Goal: Communication & Community: Participate in discussion

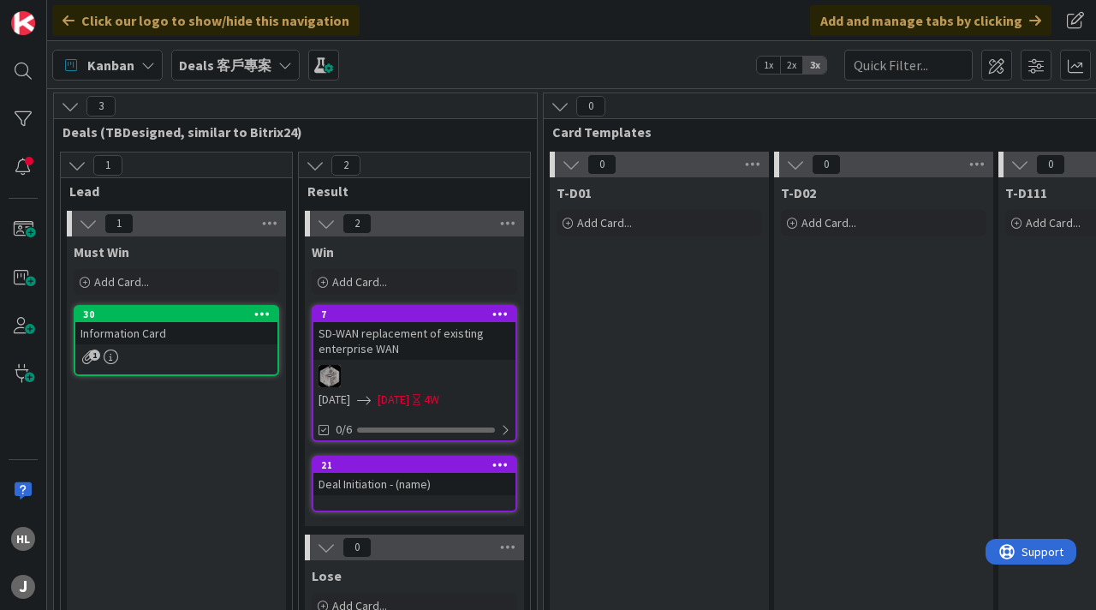
click at [251, 78] on div "Deals 客戶專案" at bounding box center [235, 65] width 128 height 31
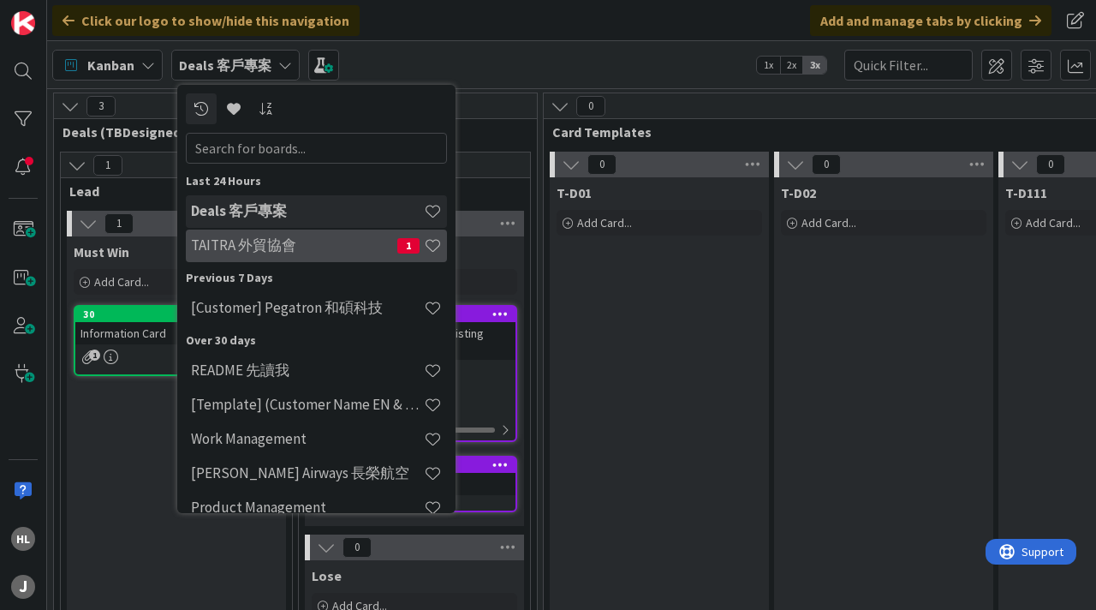
click at [309, 259] on div "TAITRA 外貿協會 1" at bounding box center [316, 246] width 261 height 33
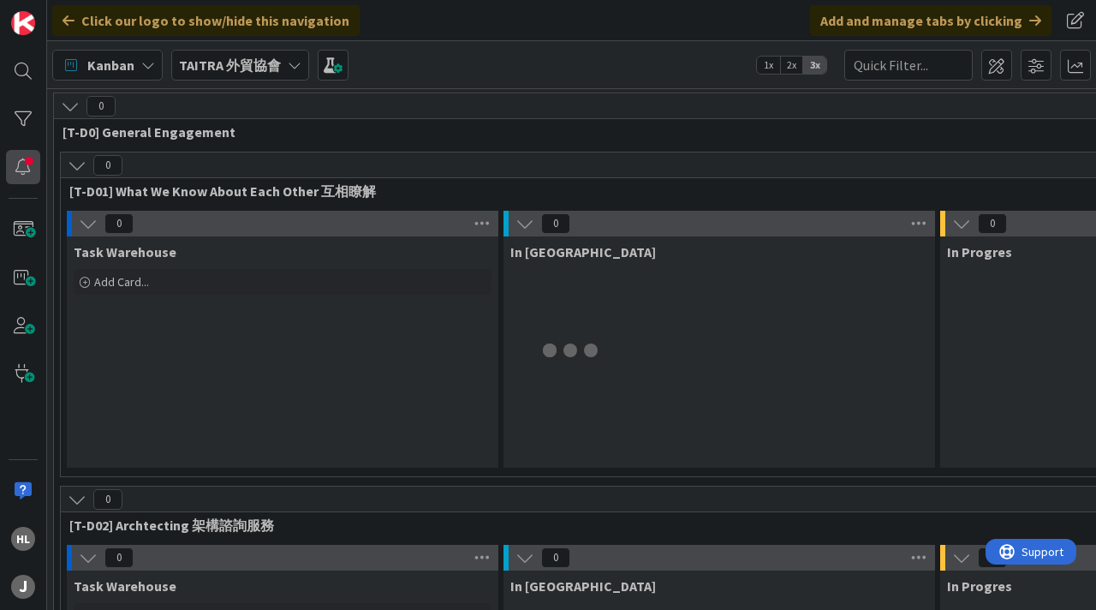
click at [25, 174] on div at bounding box center [23, 167] width 34 height 34
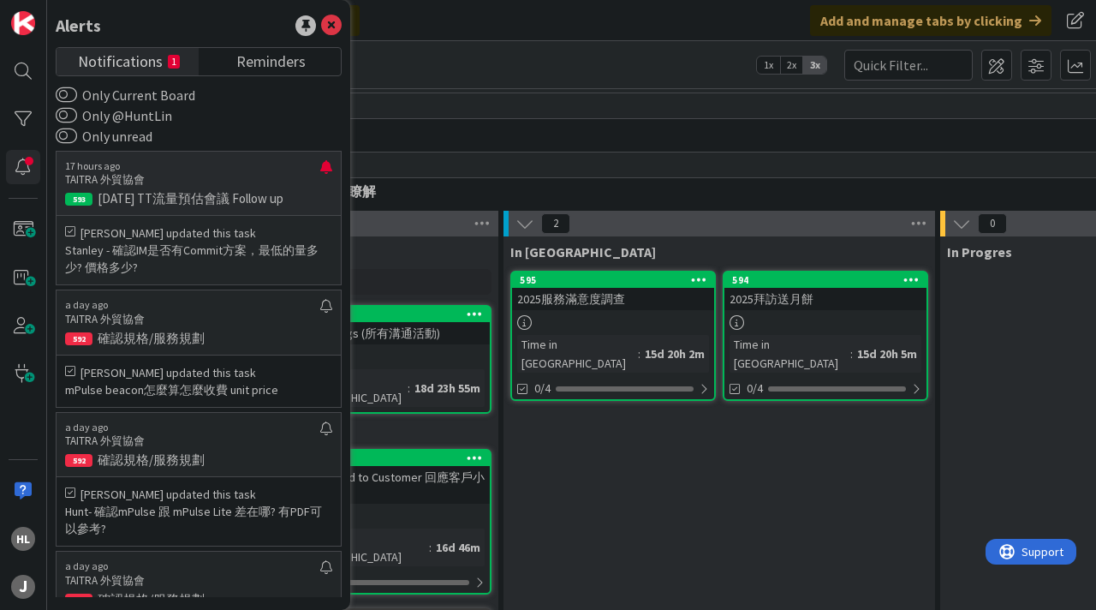
click at [178, 171] on p "17 hours ago" at bounding box center [192, 166] width 255 height 12
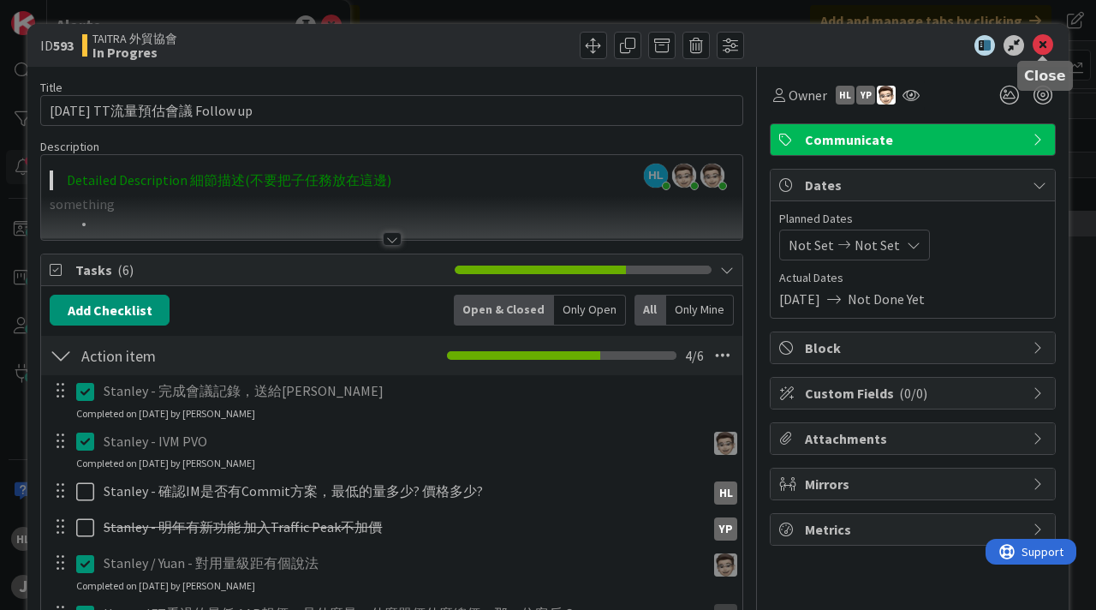
click at [1042, 44] on icon at bounding box center [1043, 45] width 21 height 21
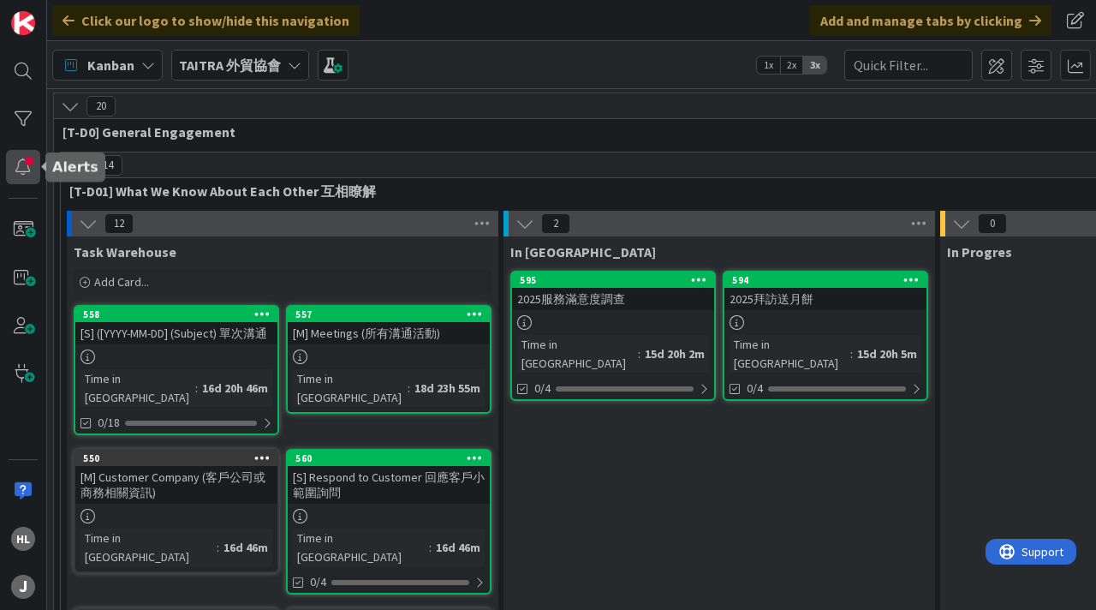
click at [25, 169] on div at bounding box center [23, 167] width 34 height 34
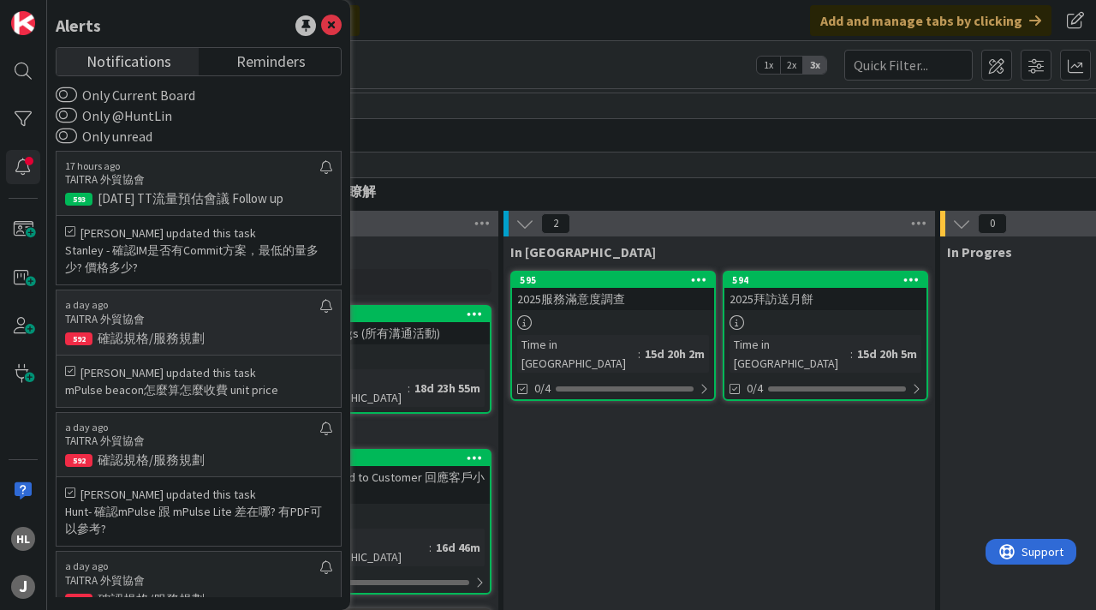
click at [173, 315] on p "TAITRA 外貿協會" at bounding box center [192, 319] width 255 height 15
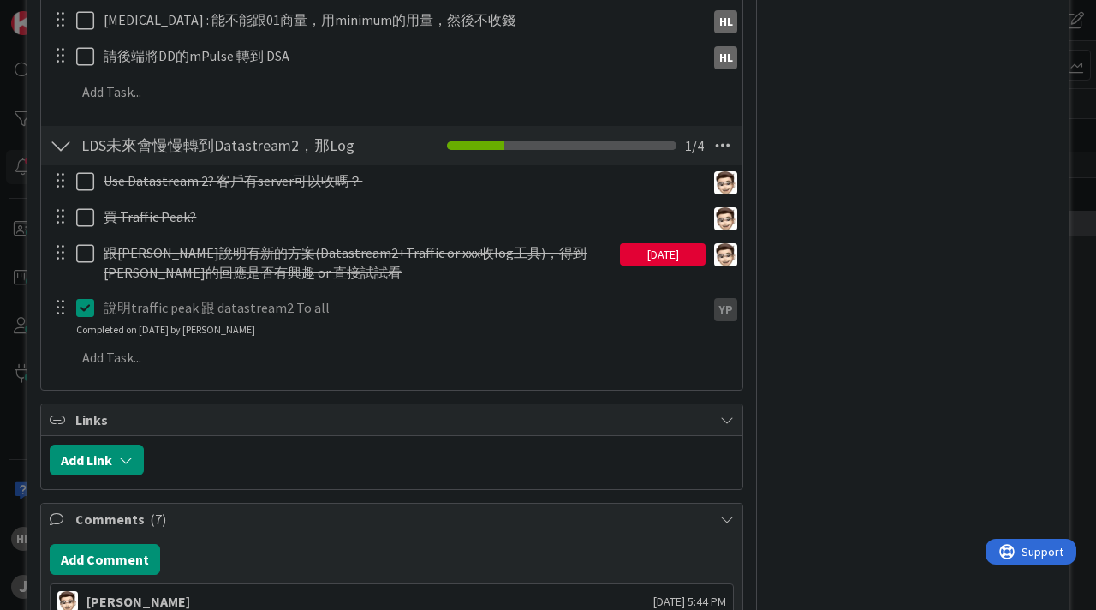
scroll to position [1239, 0]
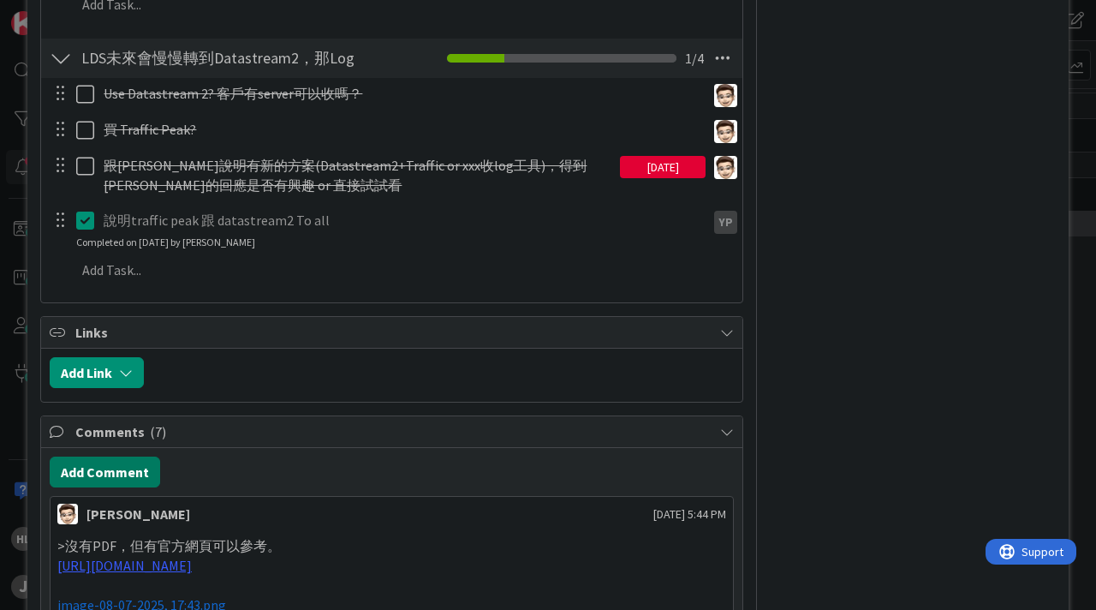
click at [116, 456] on button "Add Comment" at bounding box center [105, 471] width 110 height 31
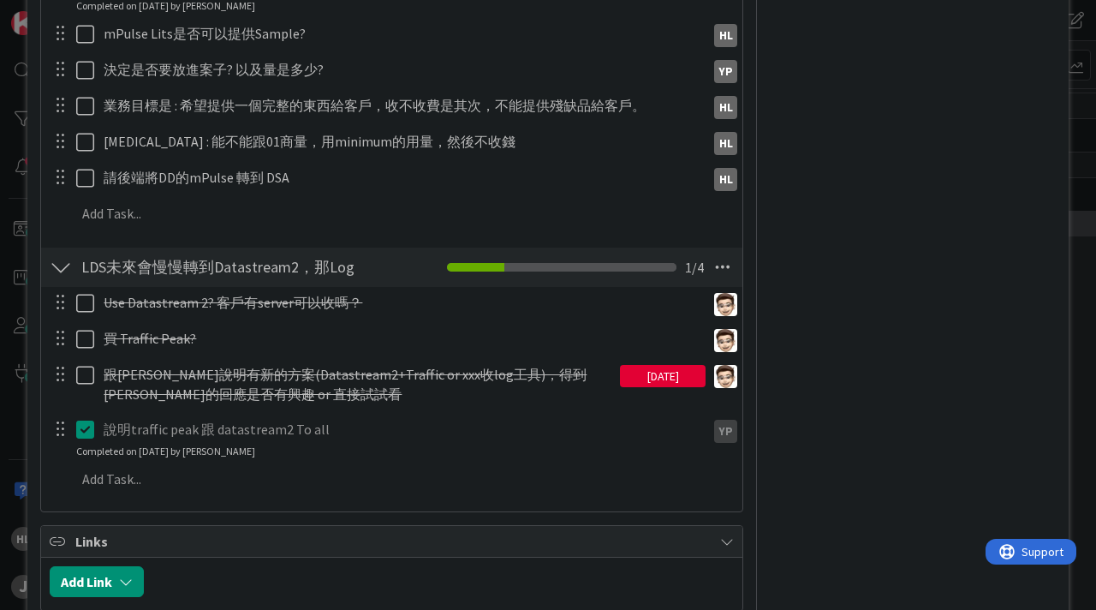
scroll to position [1371, 0]
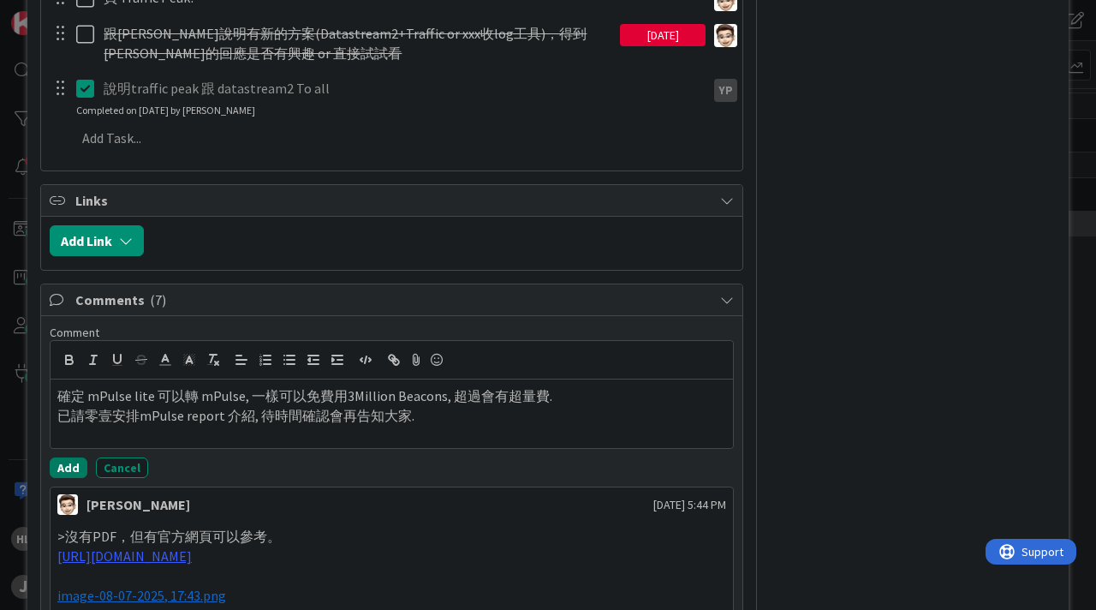
click at [67, 457] on button "Add" at bounding box center [69, 467] width 38 height 21
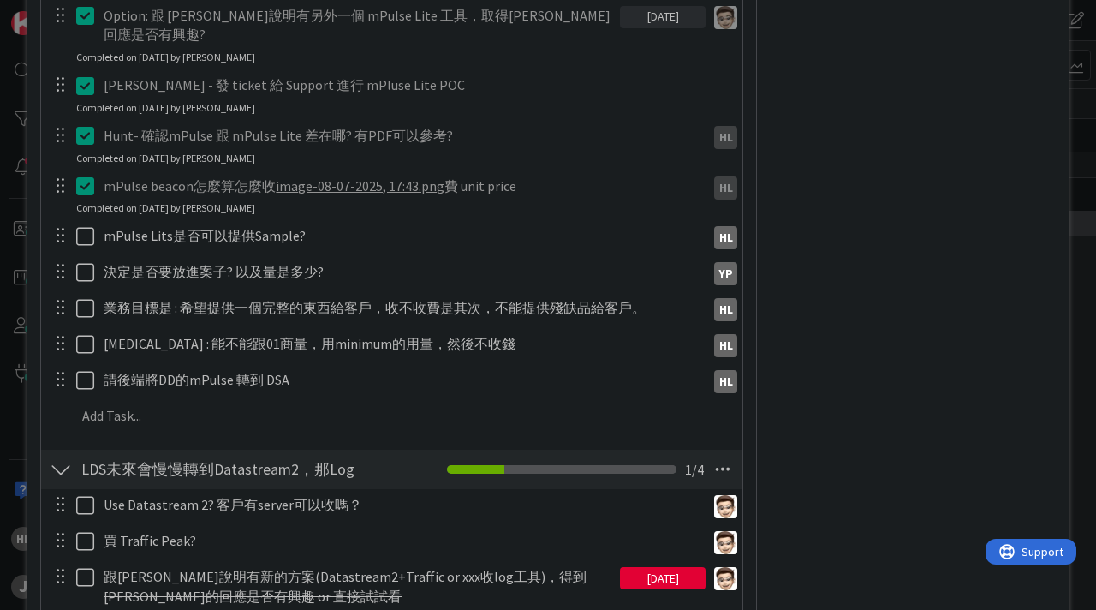
scroll to position [814, 0]
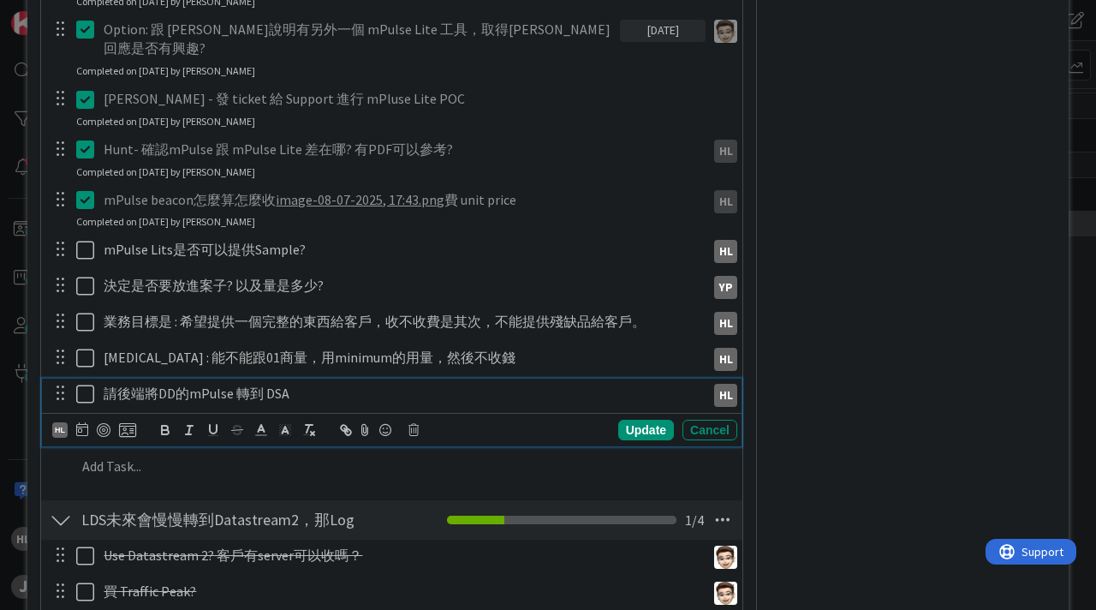
click at [86, 384] on icon at bounding box center [89, 394] width 26 height 21
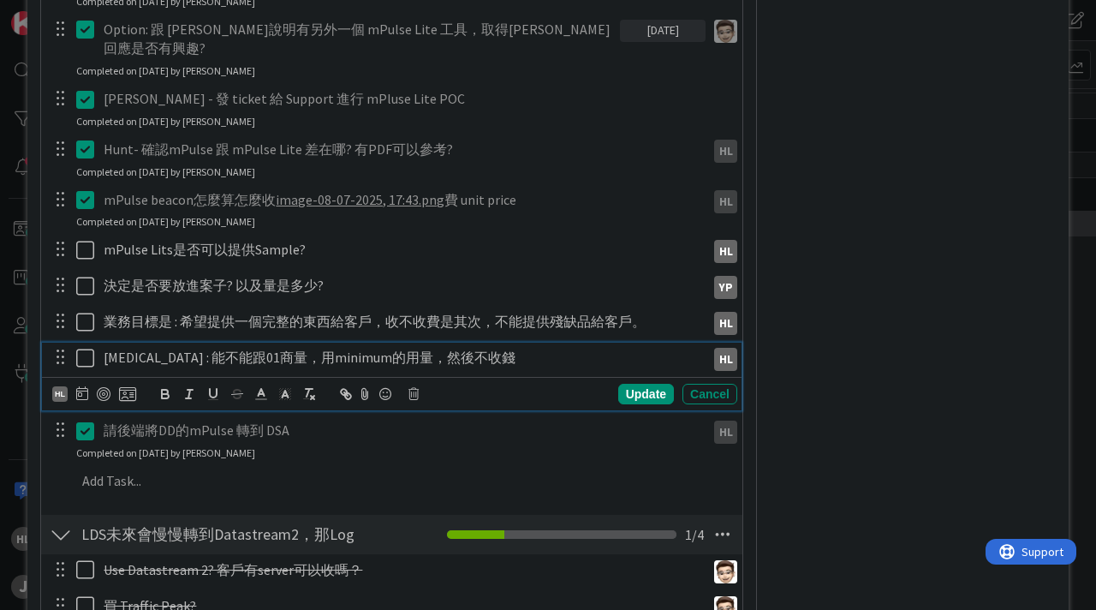
click at [90, 348] on icon at bounding box center [89, 358] width 26 height 21
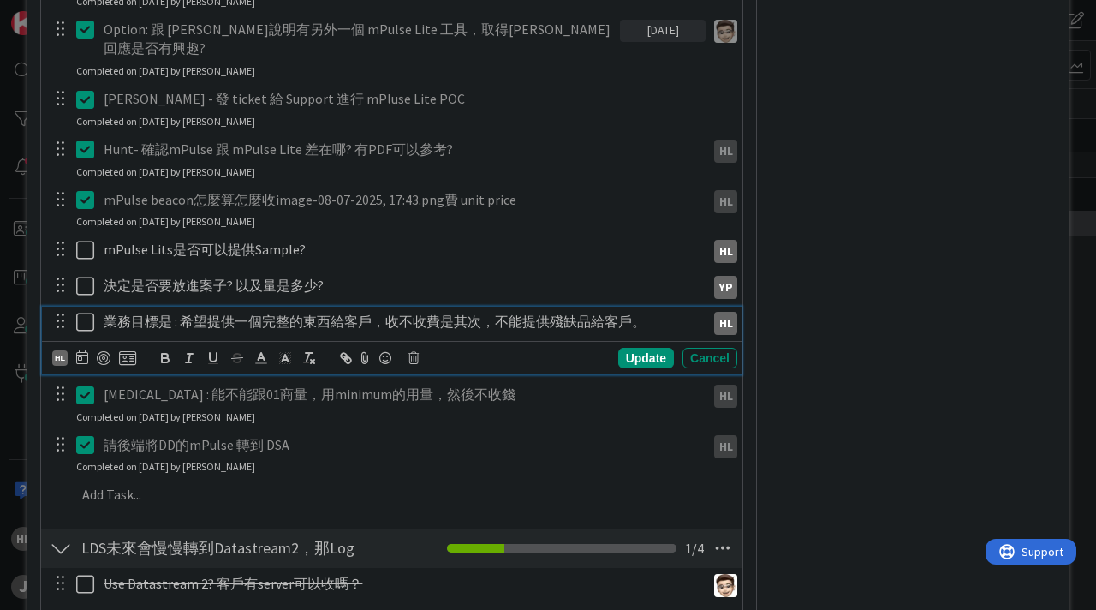
click at [82, 312] on icon at bounding box center [89, 322] width 26 height 21
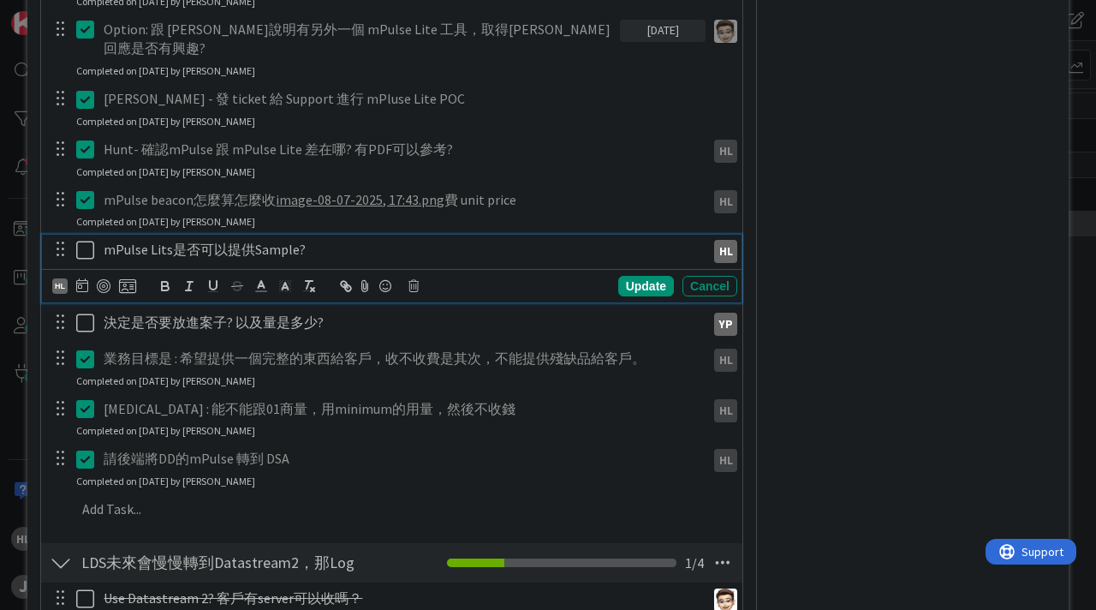
click at [85, 240] on icon at bounding box center [89, 250] width 26 height 21
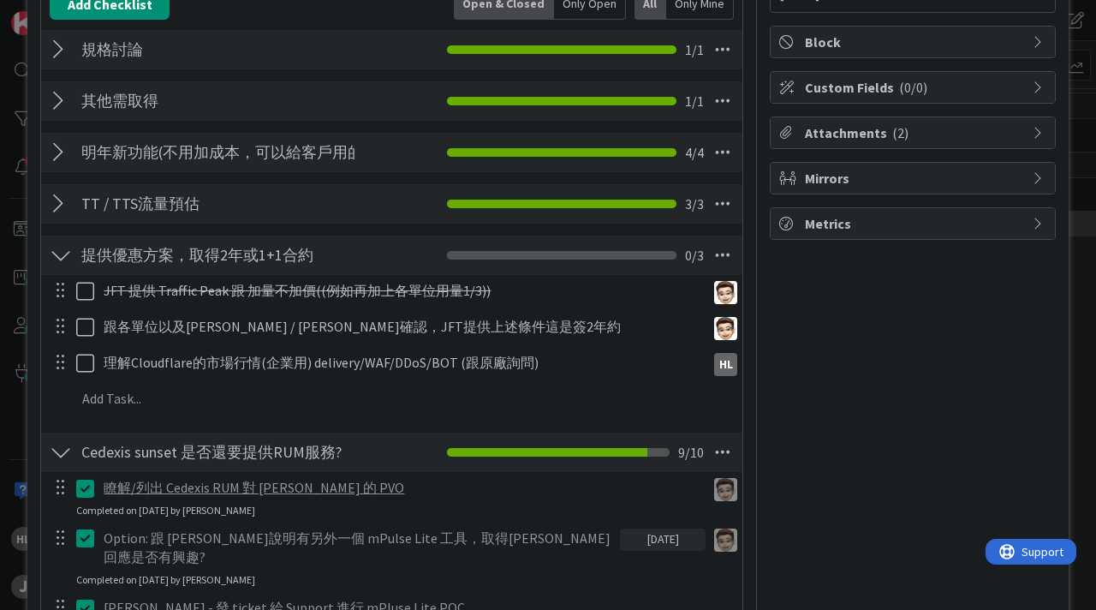
scroll to position [176, 0]
